Goal: Information Seeking & Learning: Find specific fact

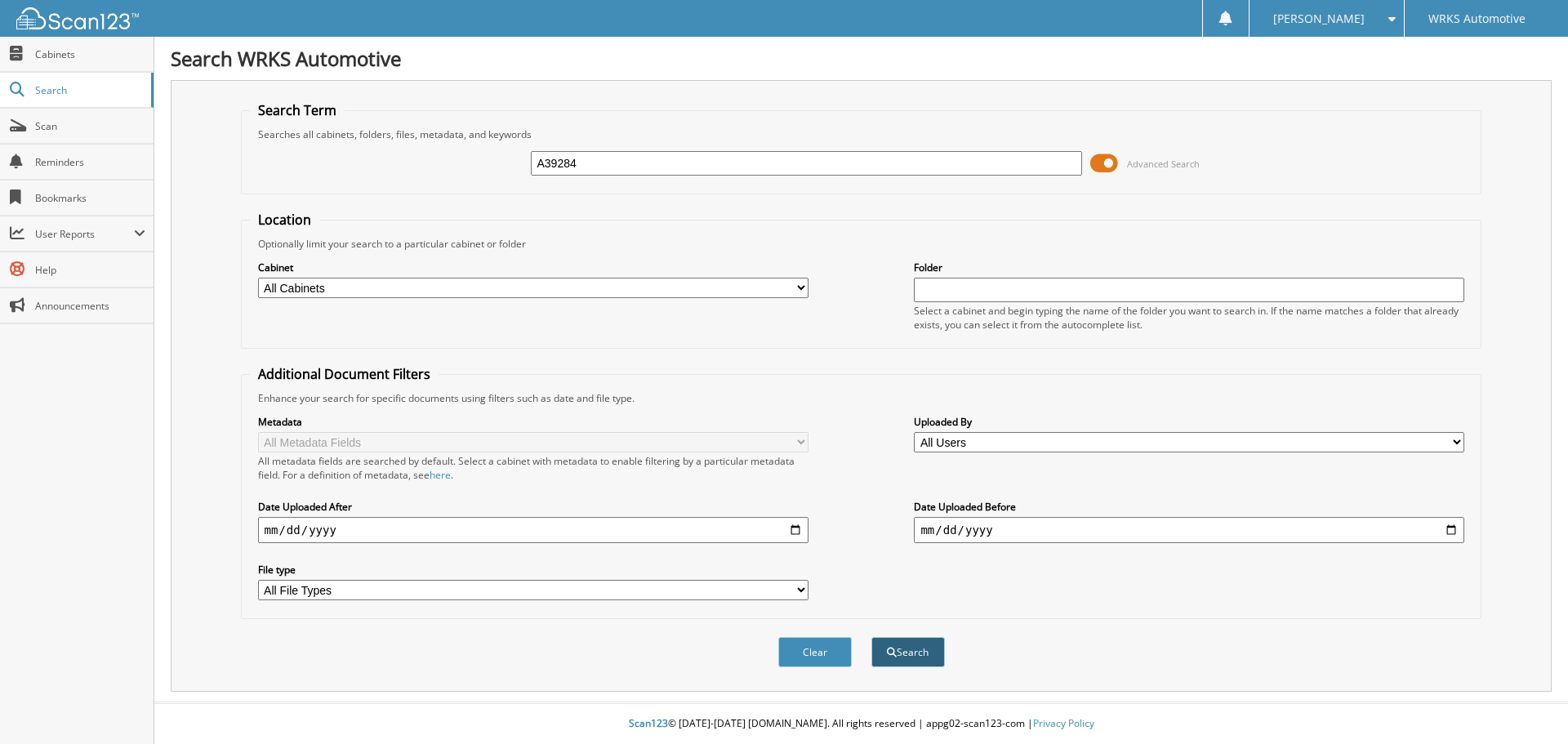
type input "A39284"
click at [889, 647] on button "Search" at bounding box center [908, 652] width 74 height 30
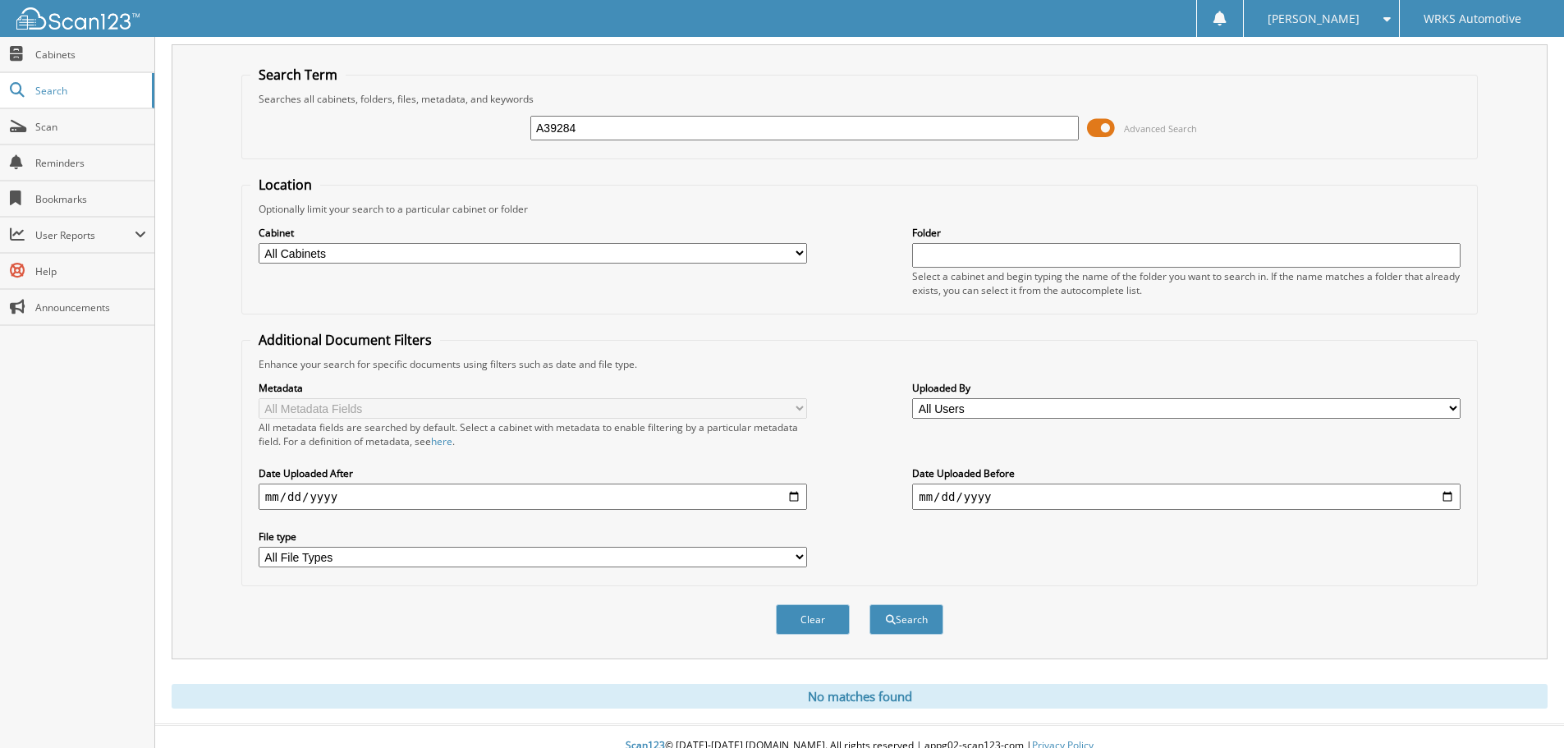
scroll to position [55, 0]
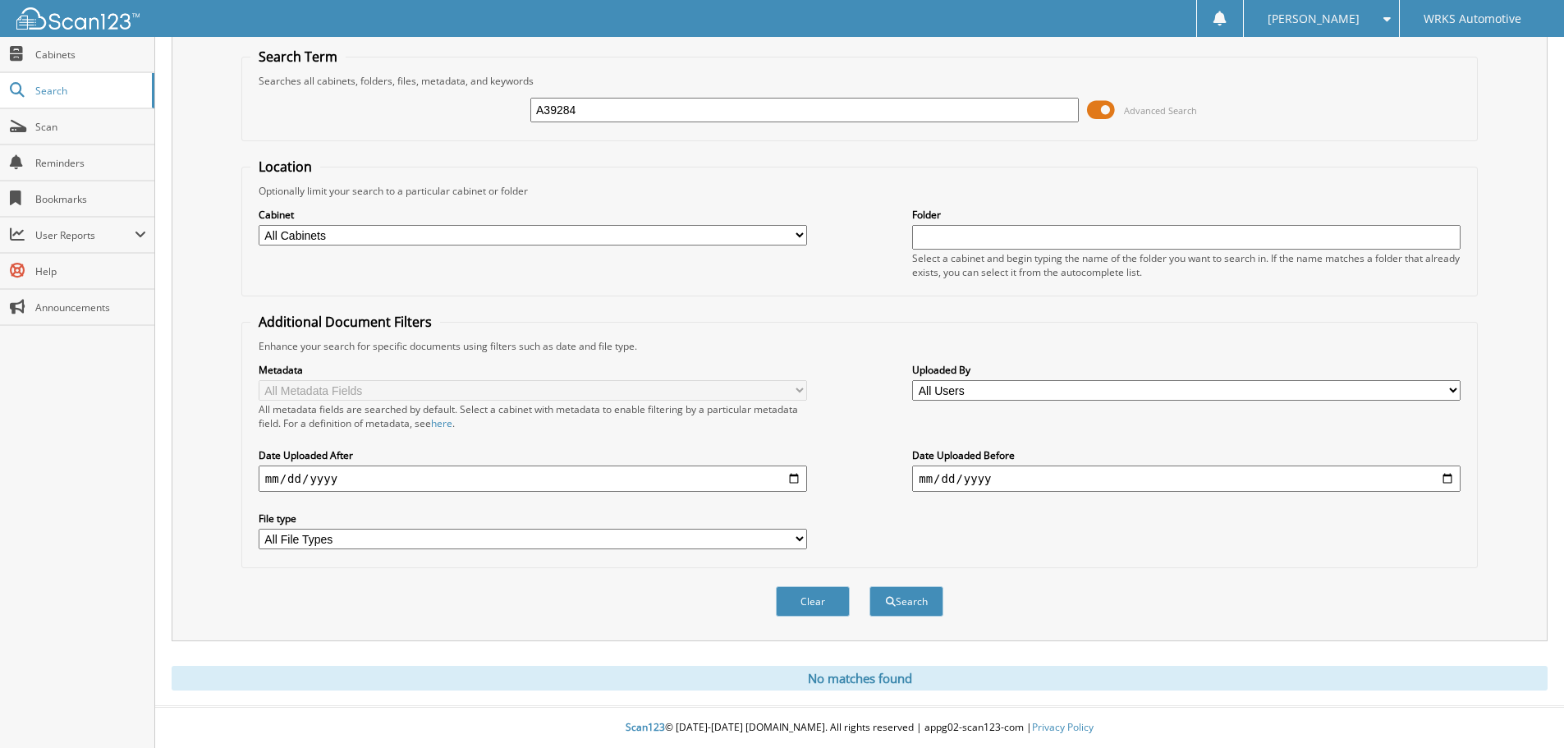
click at [546, 115] on input "A39284" at bounding box center [804, 110] width 549 height 25
type input "39284"
click at [870, 586] on button "Search" at bounding box center [907, 601] width 74 height 30
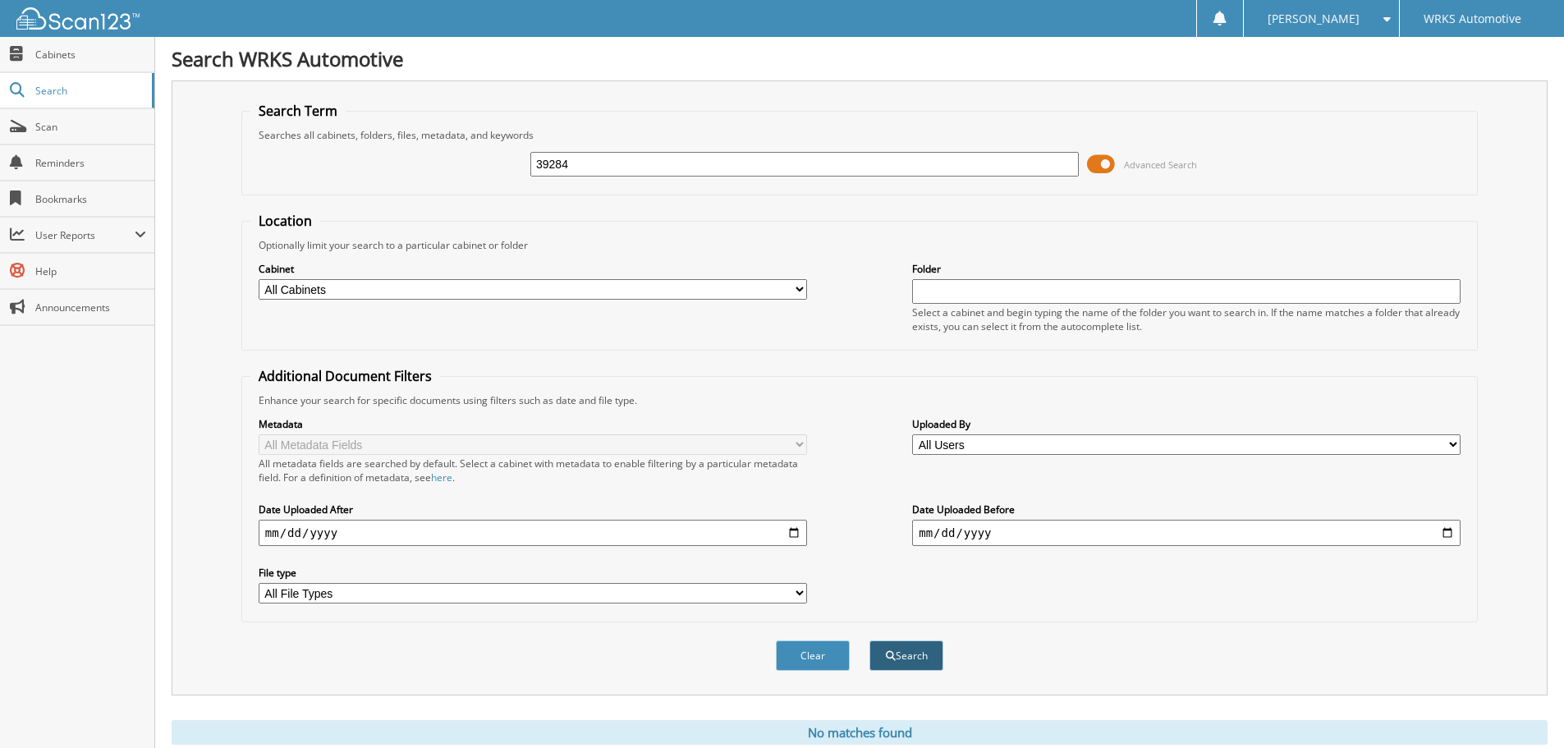
click at [895, 656] on button "Search" at bounding box center [907, 656] width 74 height 30
